Goal: Task Accomplishment & Management: Use online tool/utility

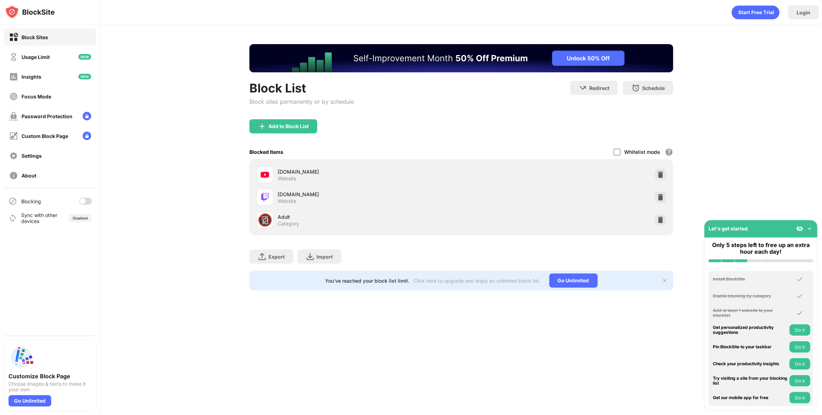
click at [87, 199] on div at bounding box center [85, 201] width 13 height 7
click at [145, 240] on div "Block List Block sites permanently or by schedule Redirect Choose a site to be …" at bounding box center [461, 167] width 721 height 286
click at [81, 201] on div at bounding box center [85, 201] width 13 height 7
click at [89, 203] on div at bounding box center [85, 201] width 13 height 7
